Goal: Transaction & Acquisition: Purchase product/service

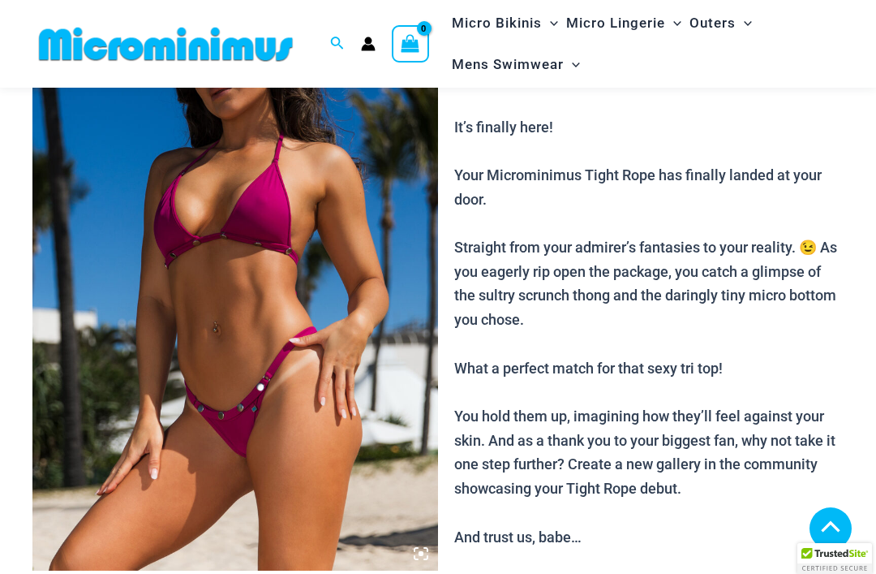
scroll to position [390, 0]
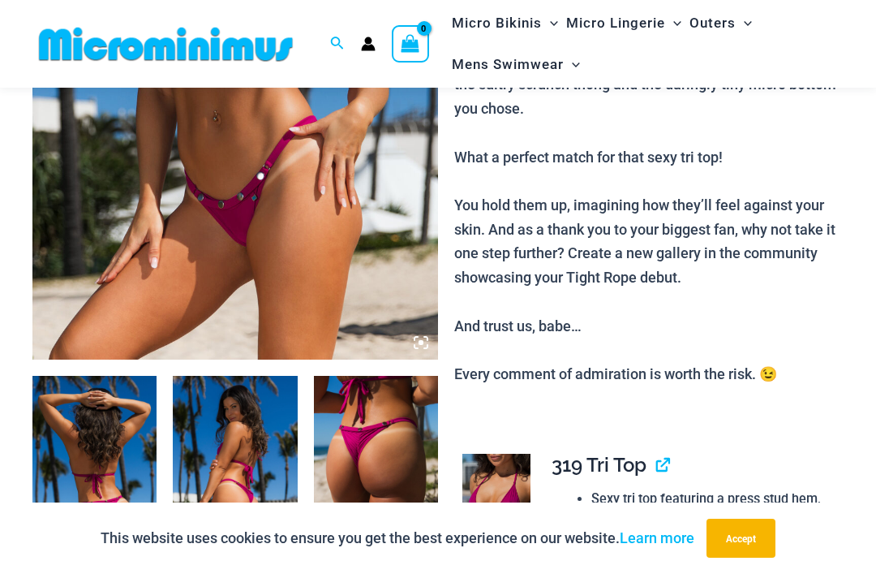
click at [752, 557] on button "Accept" at bounding box center [741, 537] width 69 height 39
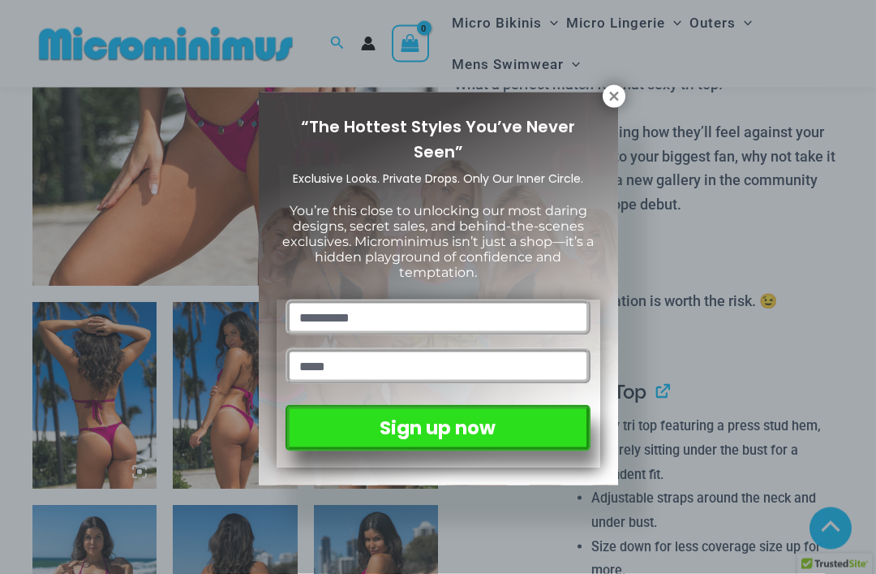
scroll to position [465, 0]
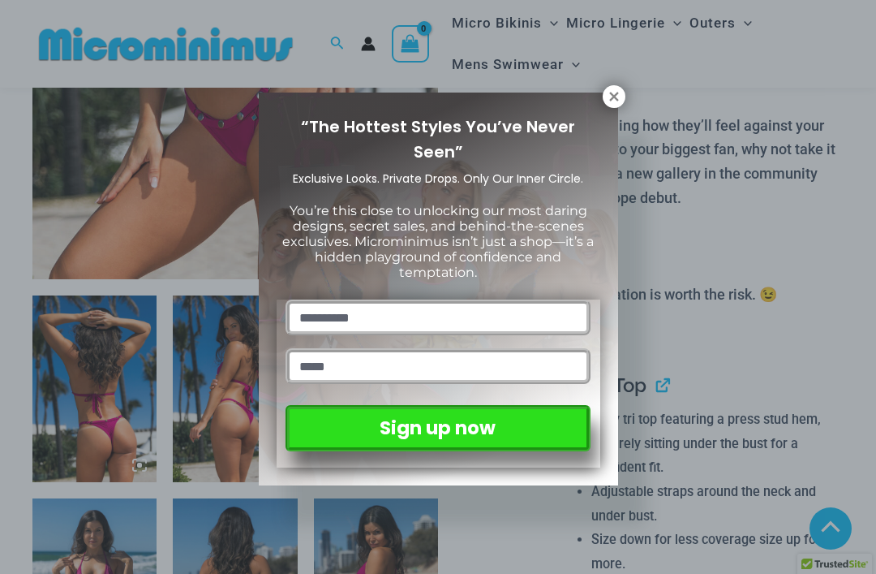
click at [607, 81] on div "“The Hottest Styles You’ve Never Seen” Exclusive Looks. Private Drops. Only Our…" at bounding box center [438, 287] width 876 height 574
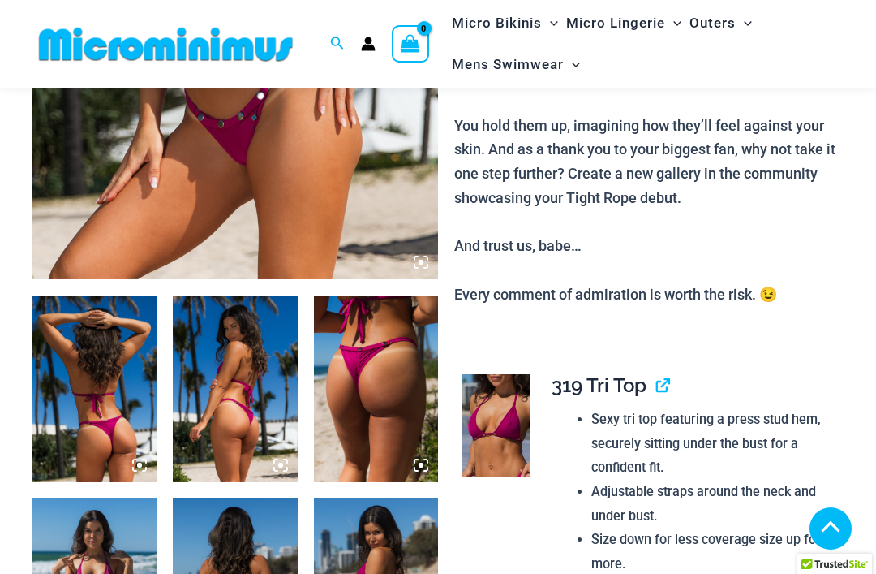
click at [84, 390] on img at bounding box center [94, 388] width 124 height 187
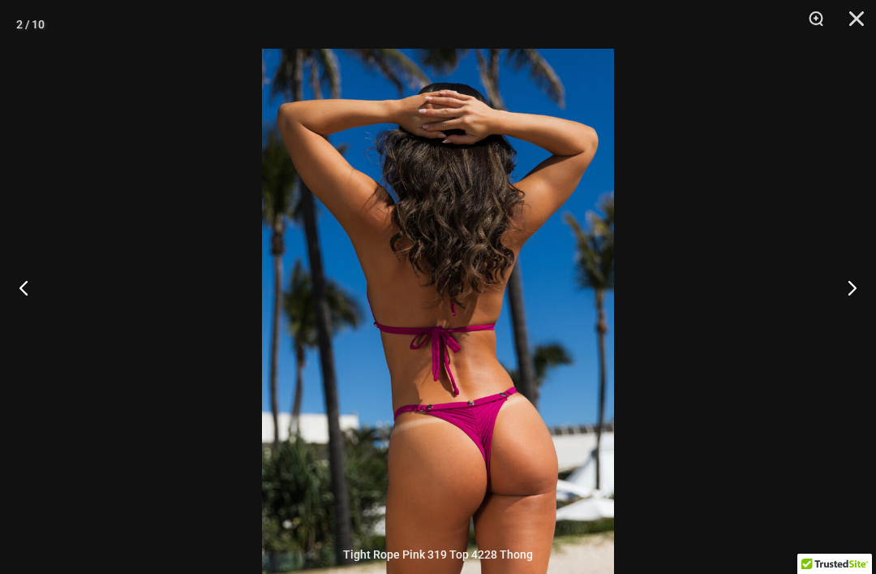
click at [842, 321] on button "Next" at bounding box center [845, 287] width 61 height 81
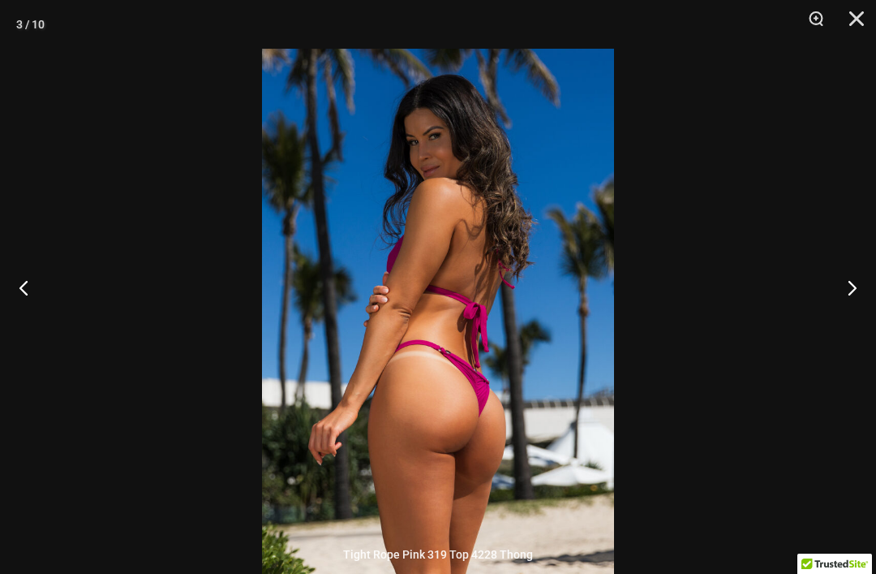
click at [850, 310] on button "Next" at bounding box center [845, 287] width 61 height 81
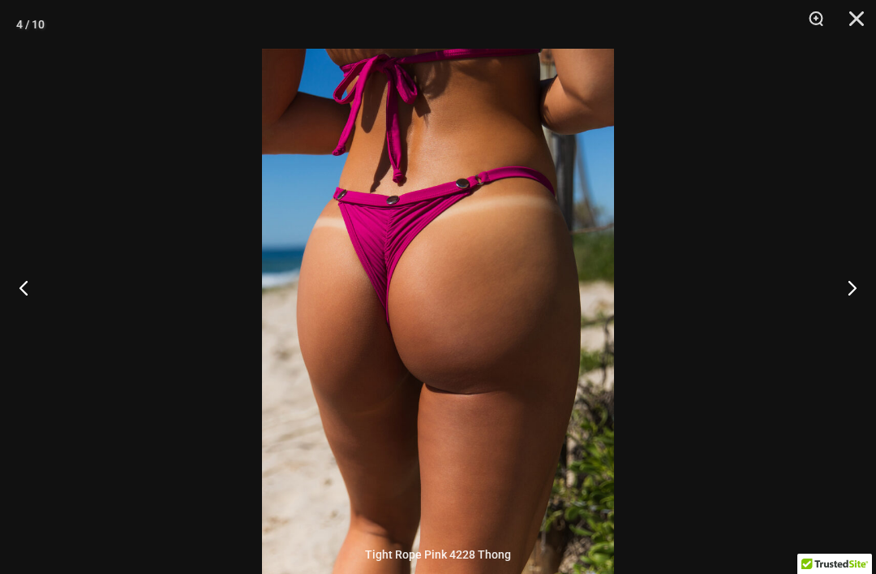
click at [844, 321] on button "Next" at bounding box center [845, 287] width 61 height 81
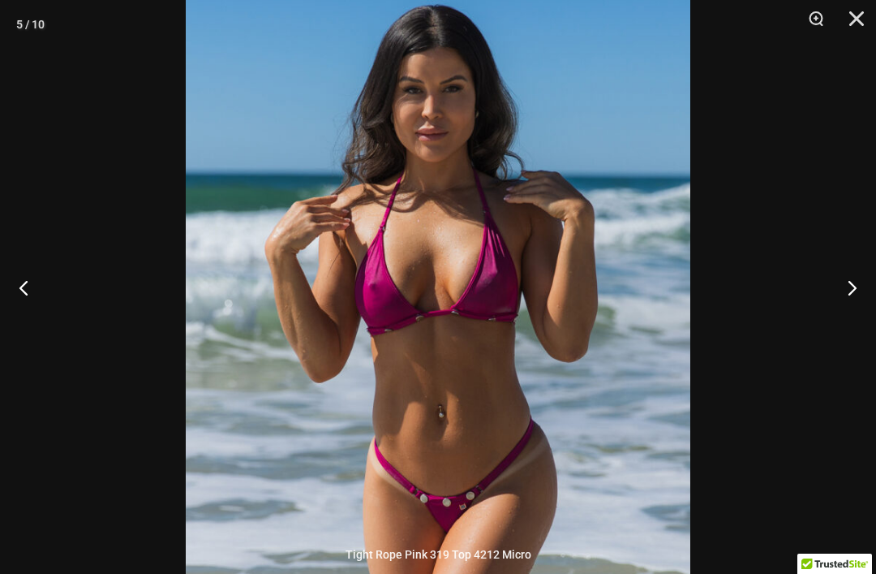
click at [844, 319] on button "Next" at bounding box center [845, 287] width 61 height 81
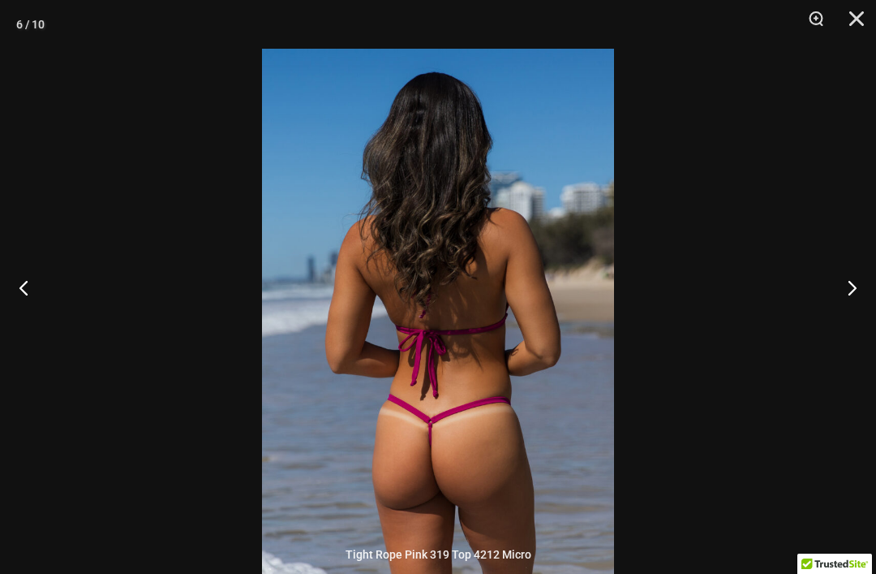
click at [846, 325] on button "Next" at bounding box center [845, 287] width 61 height 81
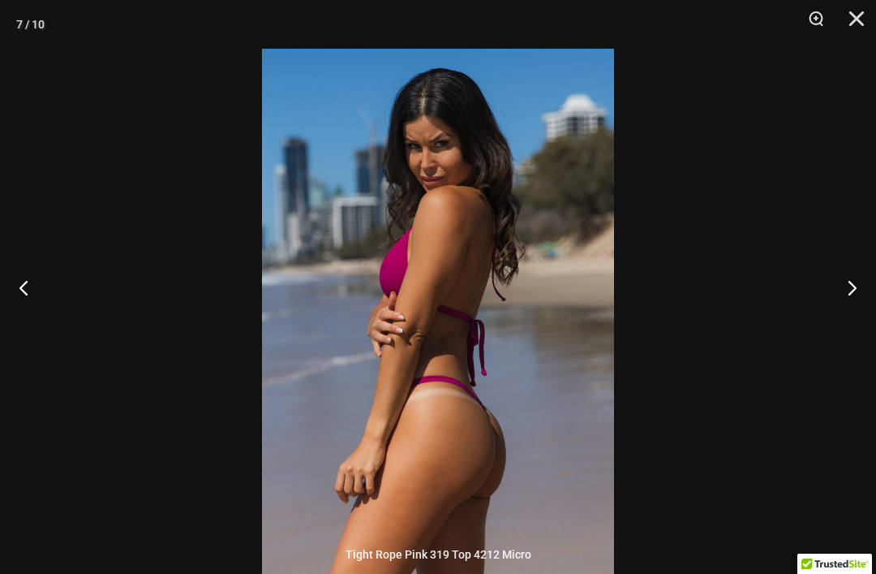
click at [845, 328] on button "Next" at bounding box center [845, 287] width 61 height 81
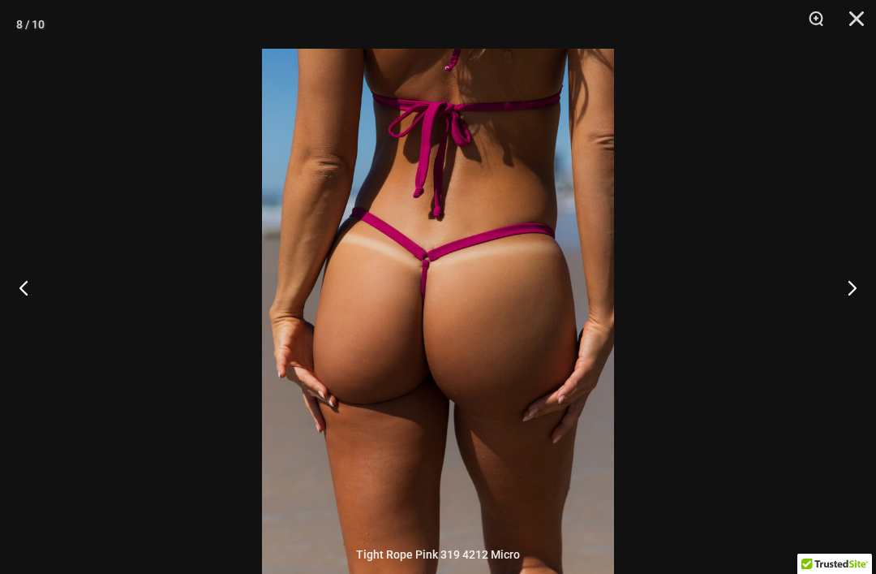
click at [849, 328] on button "Next" at bounding box center [845, 287] width 61 height 81
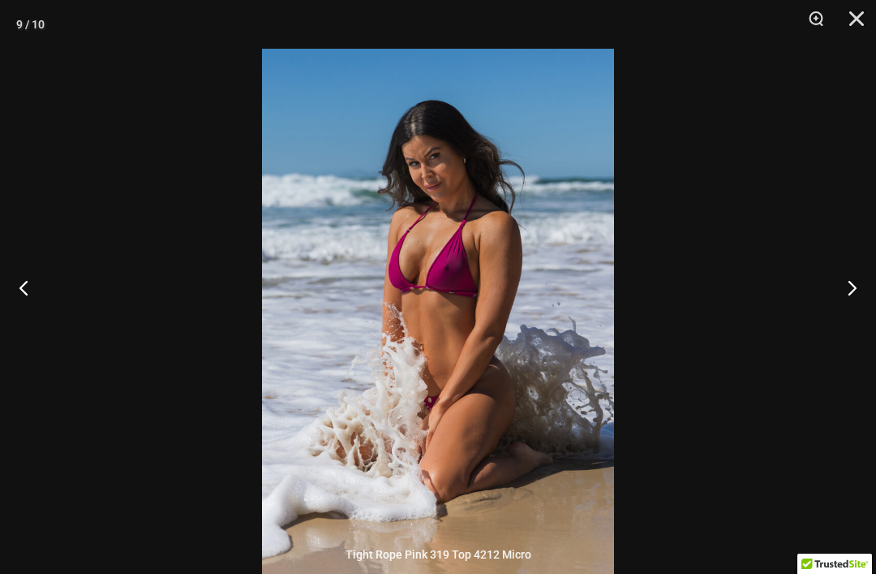
click at [839, 323] on button "Next" at bounding box center [845, 287] width 61 height 81
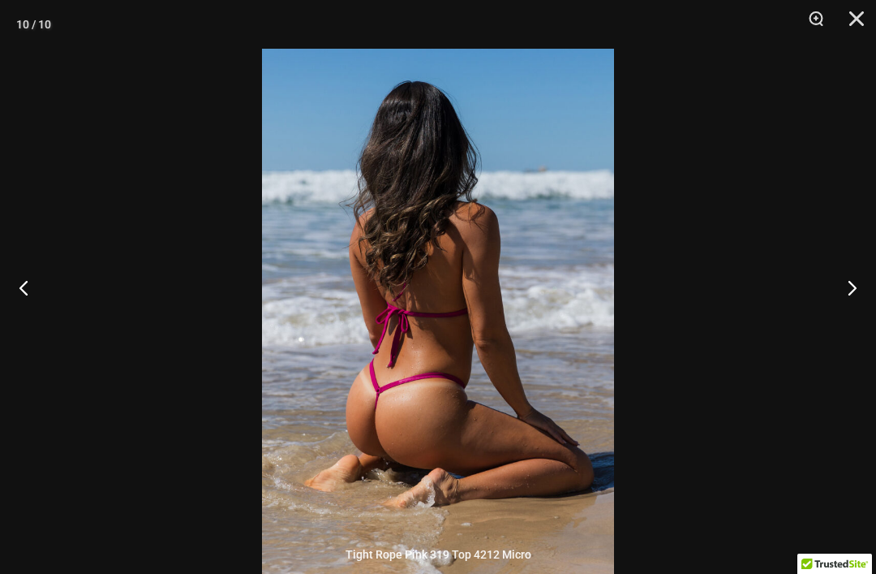
click at [846, 324] on button "Next" at bounding box center [845, 287] width 61 height 81
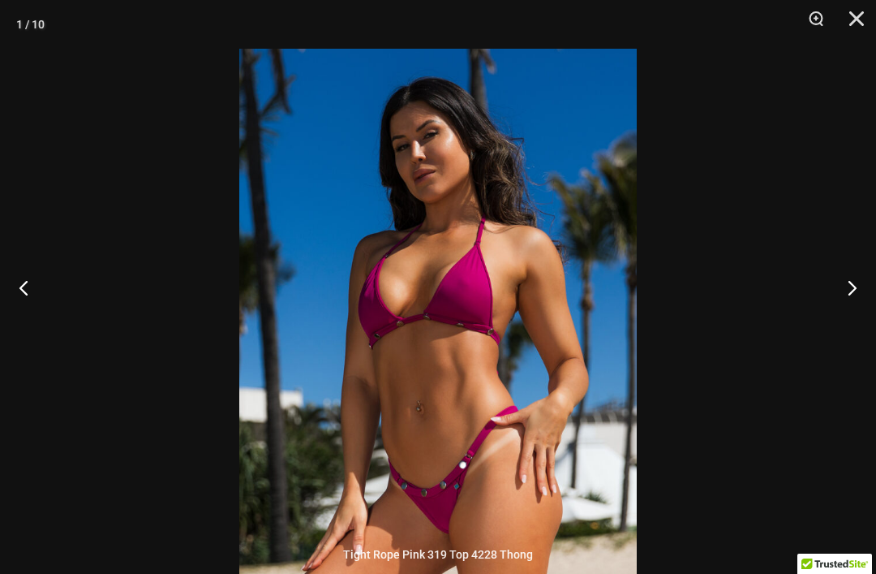
click at [853, 20] on button "Close" at bounding box center [851, 24] width 41 height 49
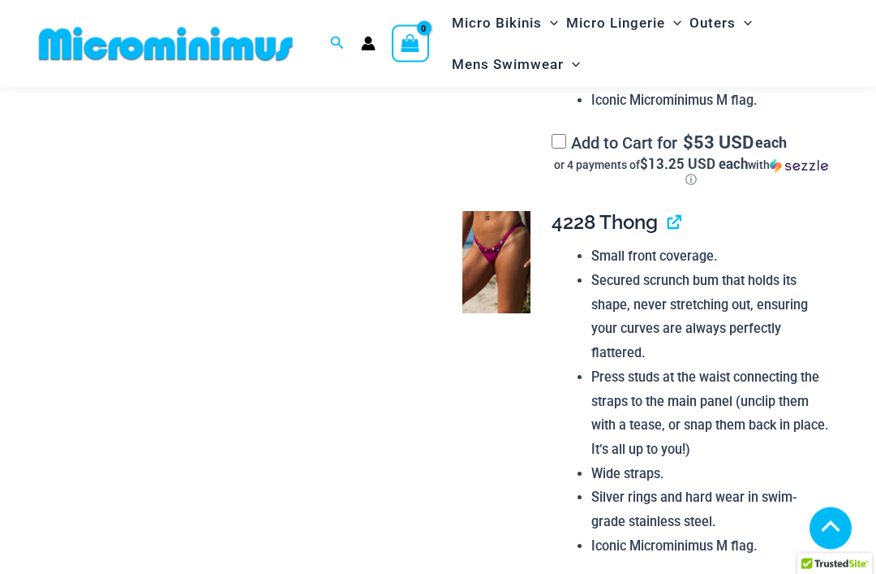
scroll to position [1365, 0]
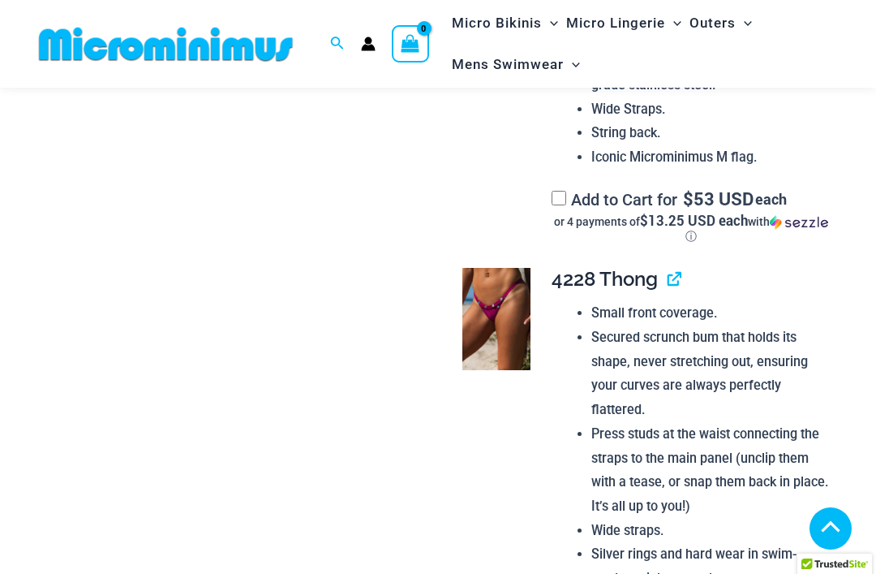
click at [502, 316] on img at bounding box center [496, 319] width 68 height 102
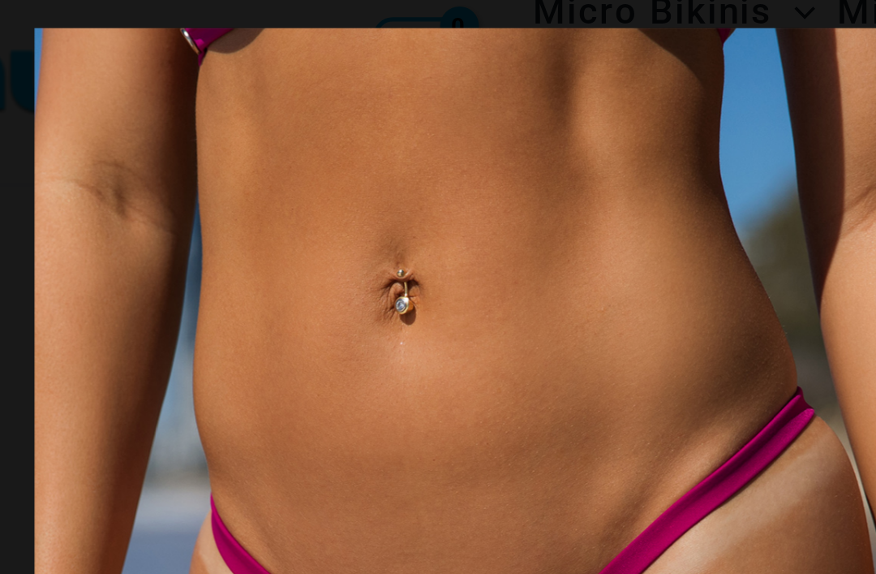
scroll to position [1319, 0]
